Goal: Task Accomplishment & Management: Use online tool/utility

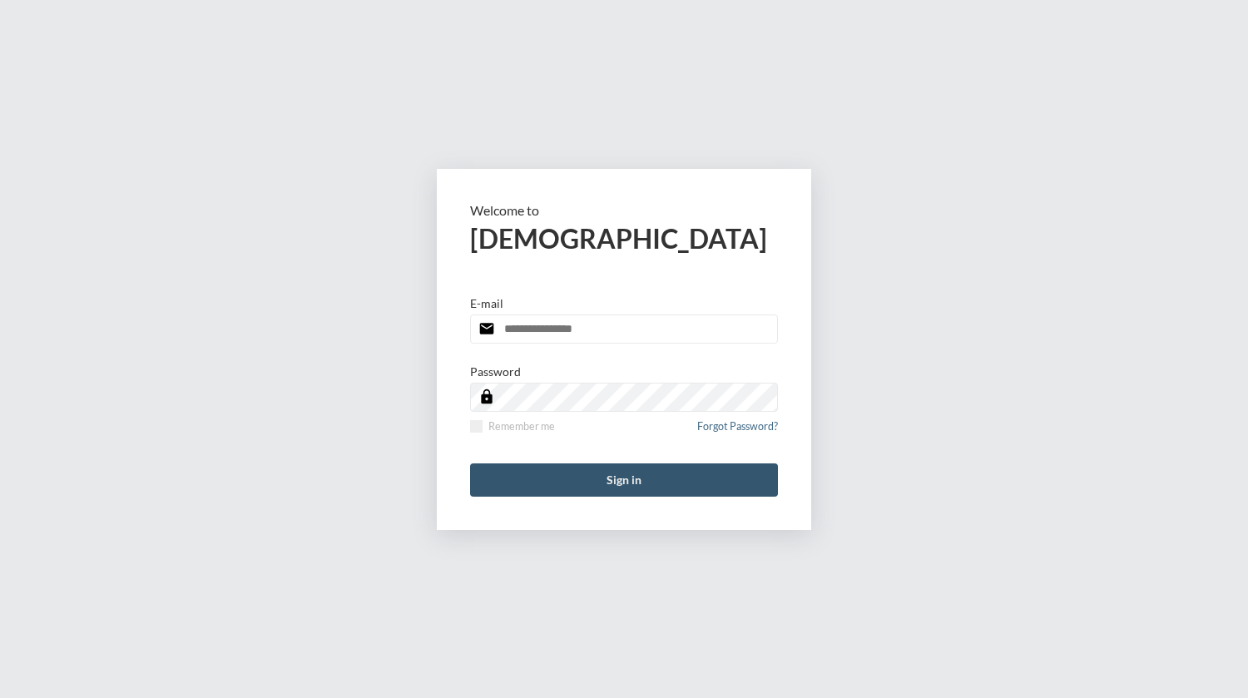
type input "**********"
click at [639, 475] on button "Sign in" at bounding box center [624, 480] width 308 height 33
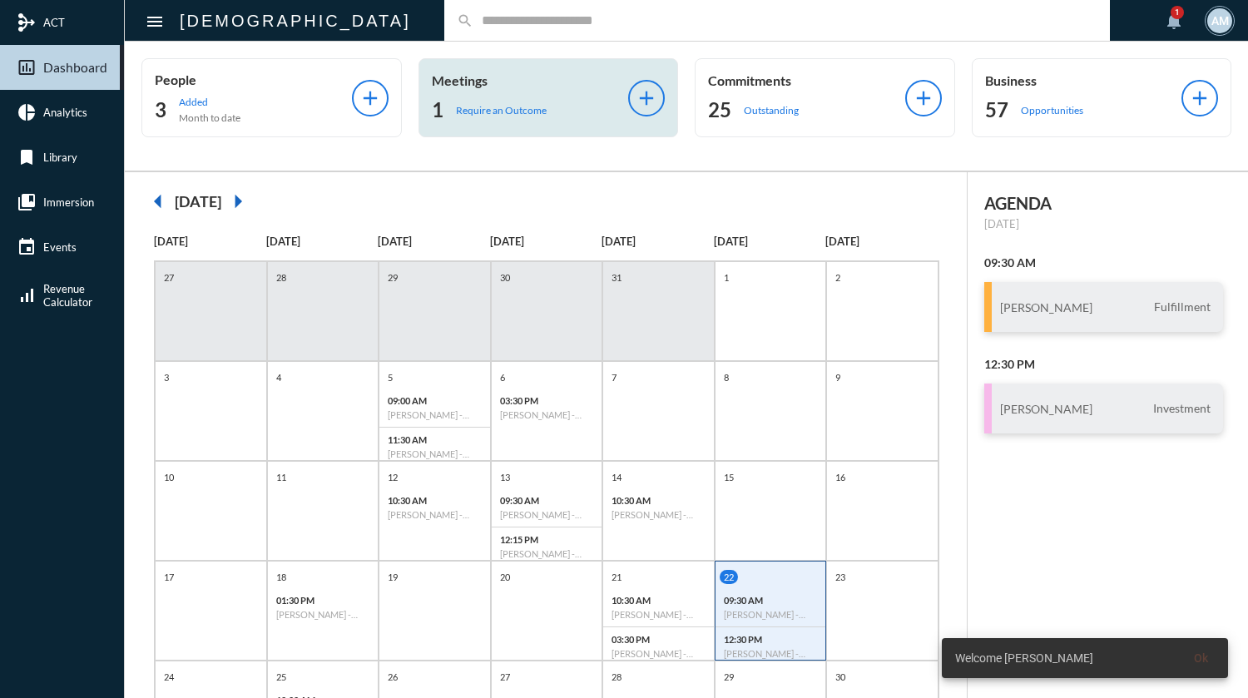
click at [511, 107] on p "Require an Outcome" at bounding box center [501, 110] width 91 height 12
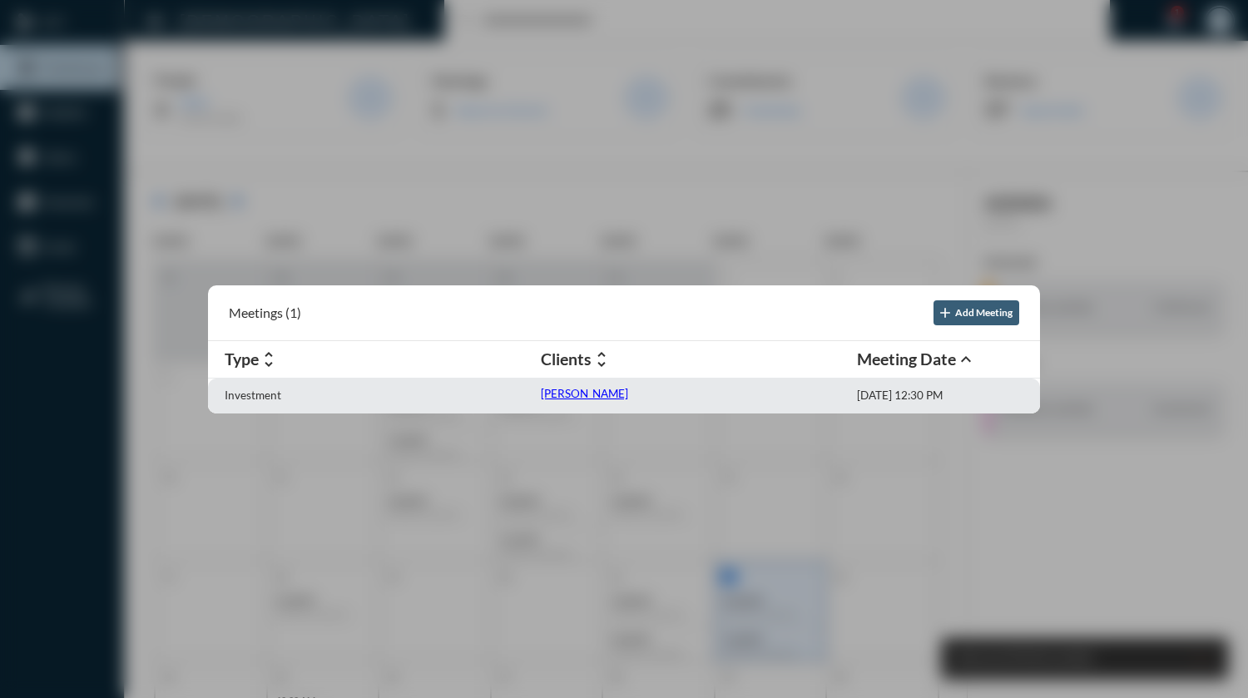
click at [573, 394] on p "[PERSON_NAME]" at bounding box center [584, 393] width 87 height 13
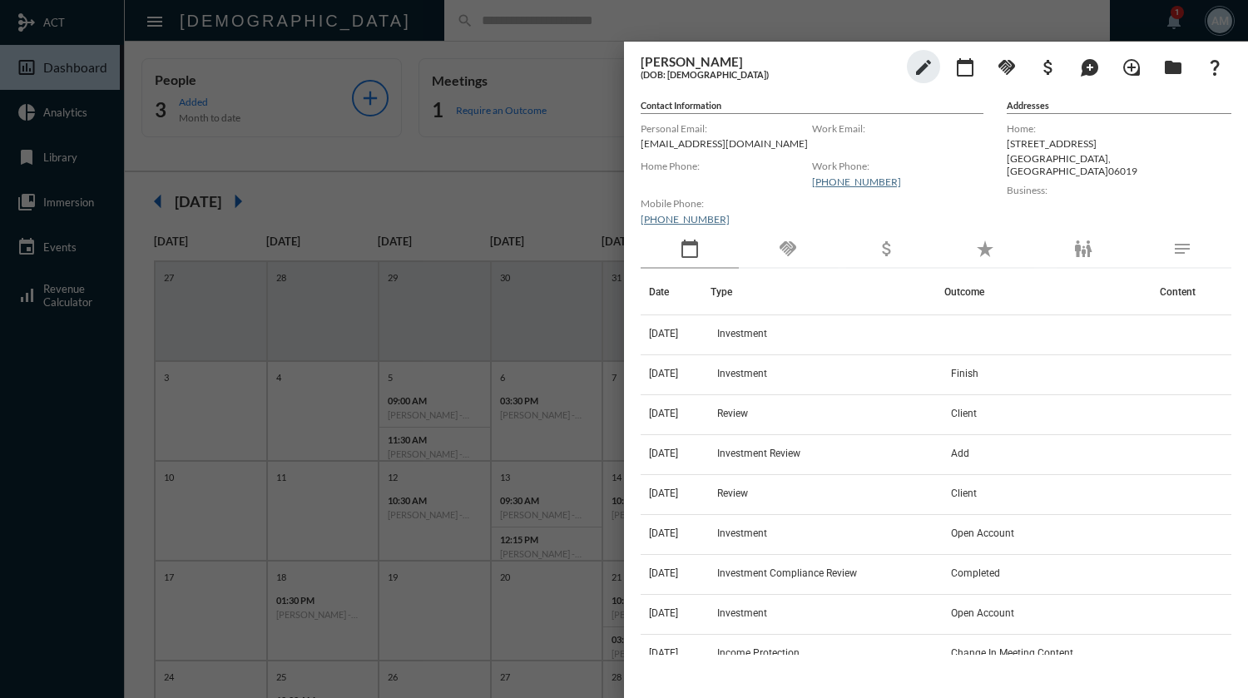
click at [591, 8] on div at bounding box center [624, 349] width 1248 height 698
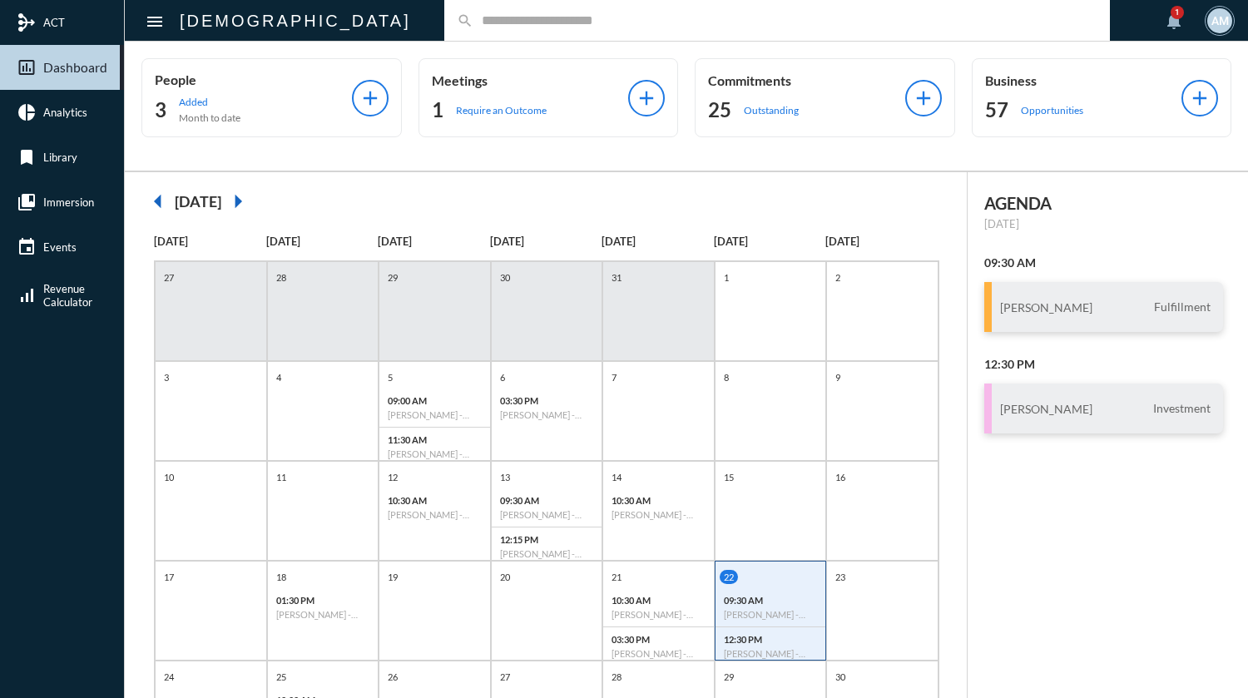
click at [521, 21] on input "text" at bounding box center [786, 20] width 624 height 14
click at [255, 201] on mat-icon "arrow_right" at bounding box center [237, 201] width 33 height 33
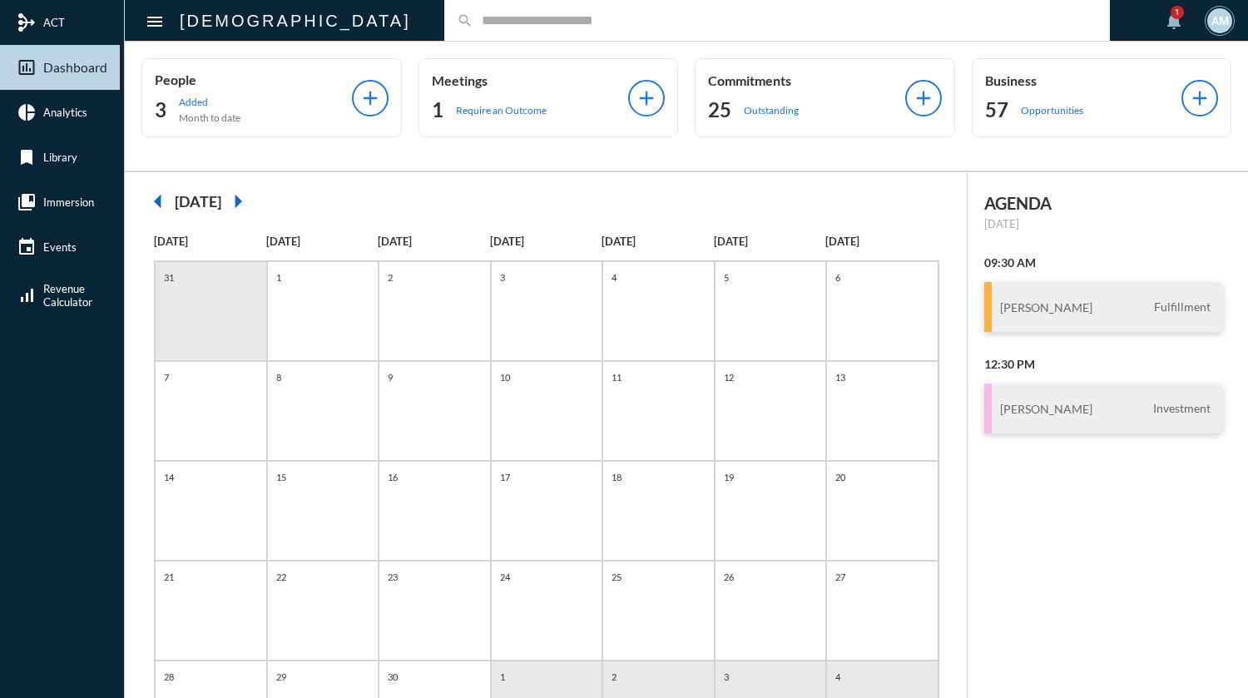
click at [164, 205] on mat-icon "arrow_left" at bounding box center [157, 201] width 33 height 33
